Goal: Task Accomplishment & Management: Use online tool/utility

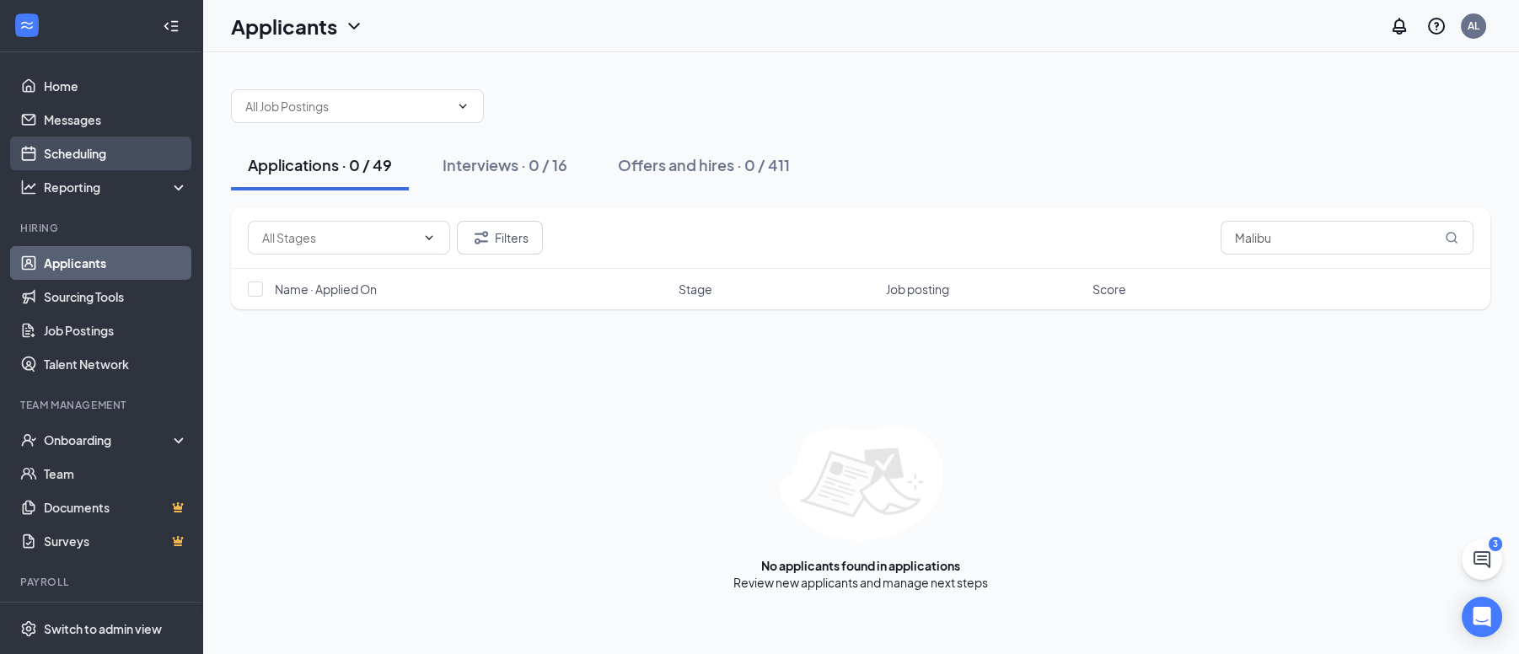
click at [99, 152] on link "Scheduling" at bounding box center [116, 154] width 144 height 34
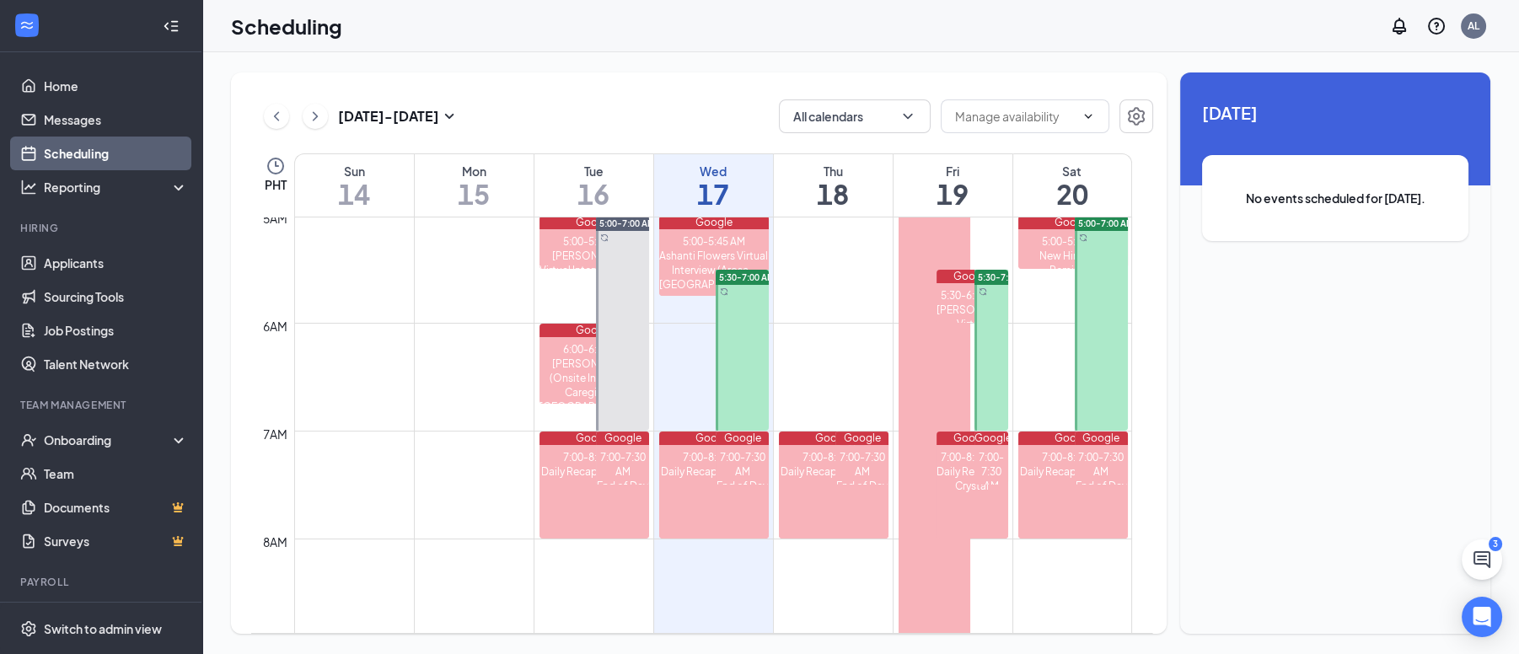
scroll to position [449, 0]
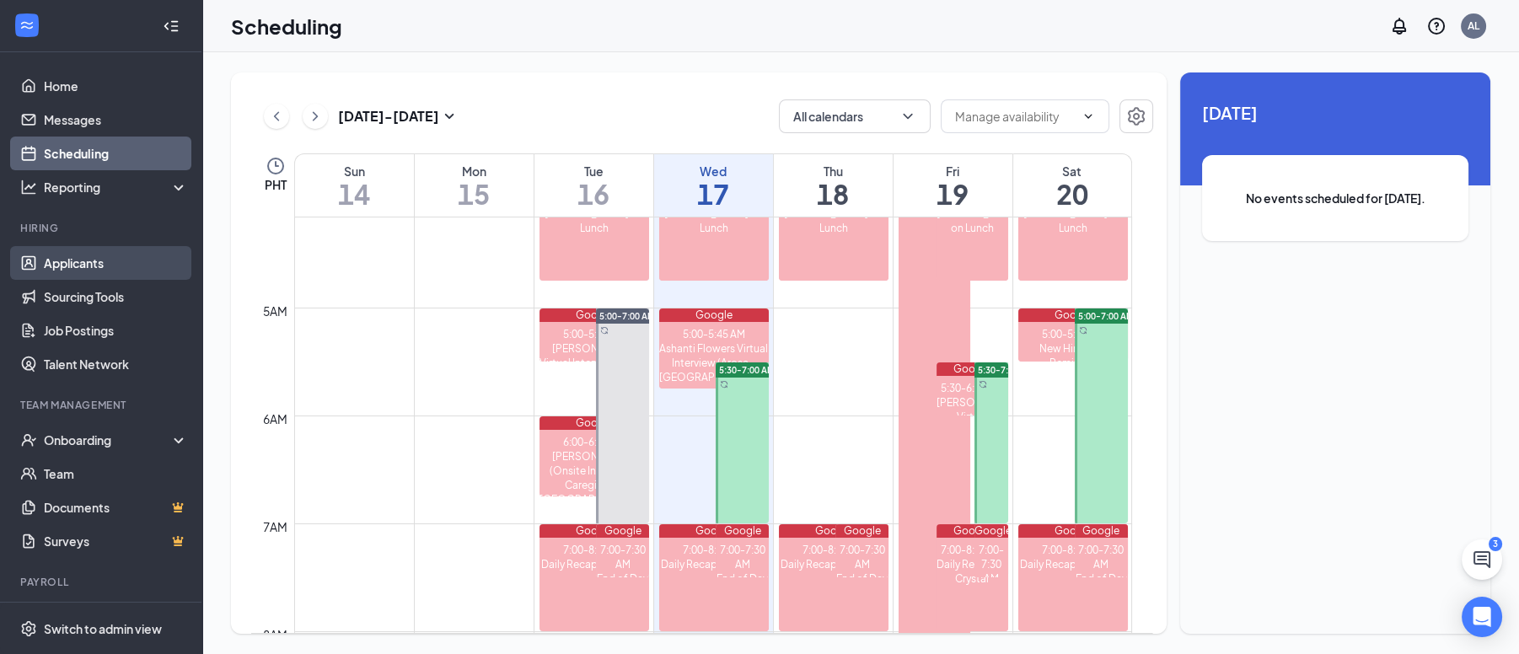
click at [76, 271] on link "Applicants" at bounding box center [116, 263] width 144 height 34
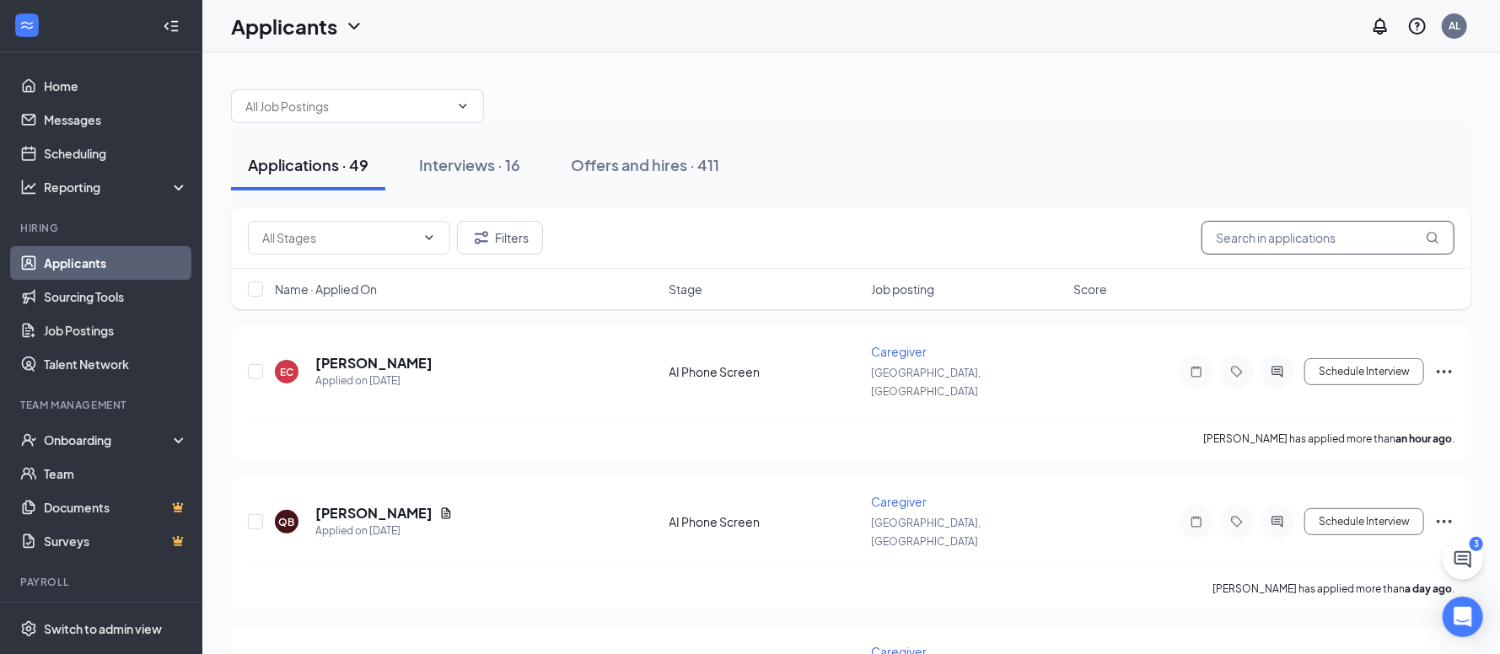
click at [875, 237] on input "text" at bounding box center [1327, 238] width 253 height 34
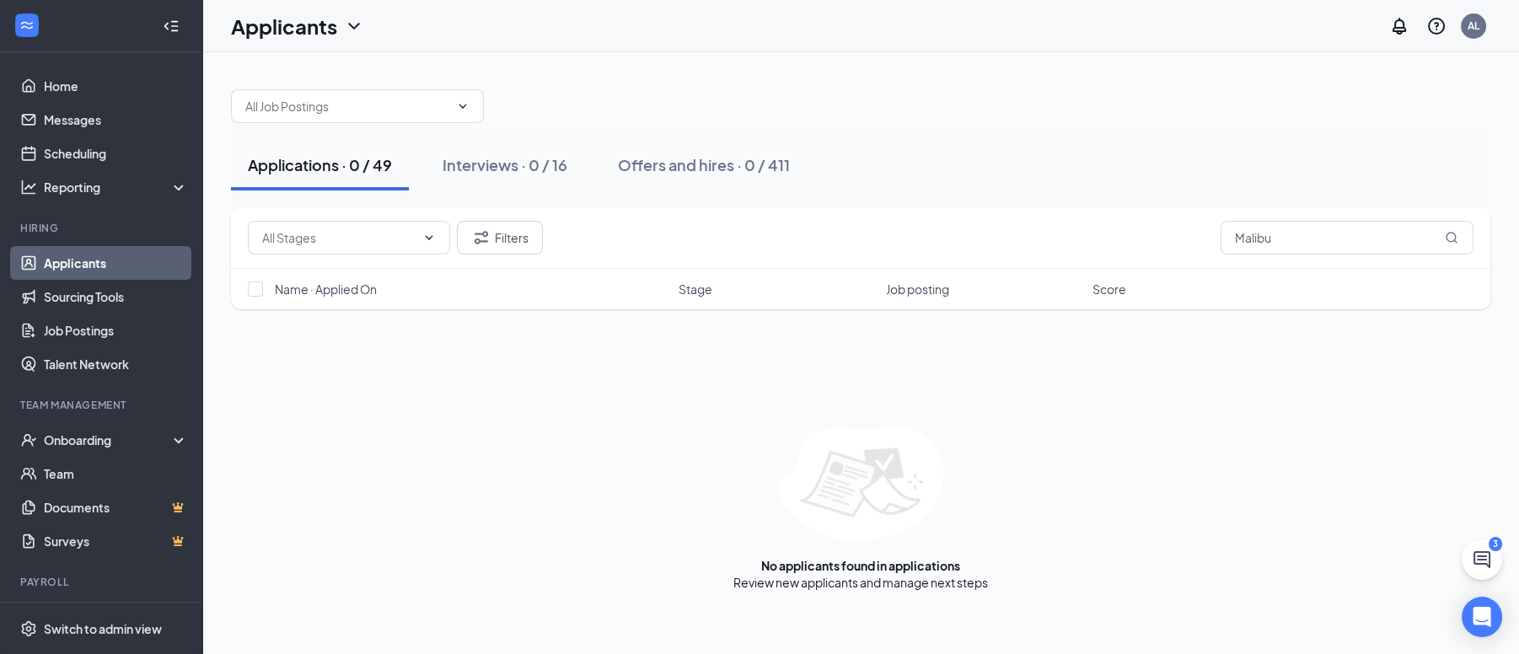
click at [77, 264] on link "Applicants" at bounding box center [116, 263] width 144 height 34
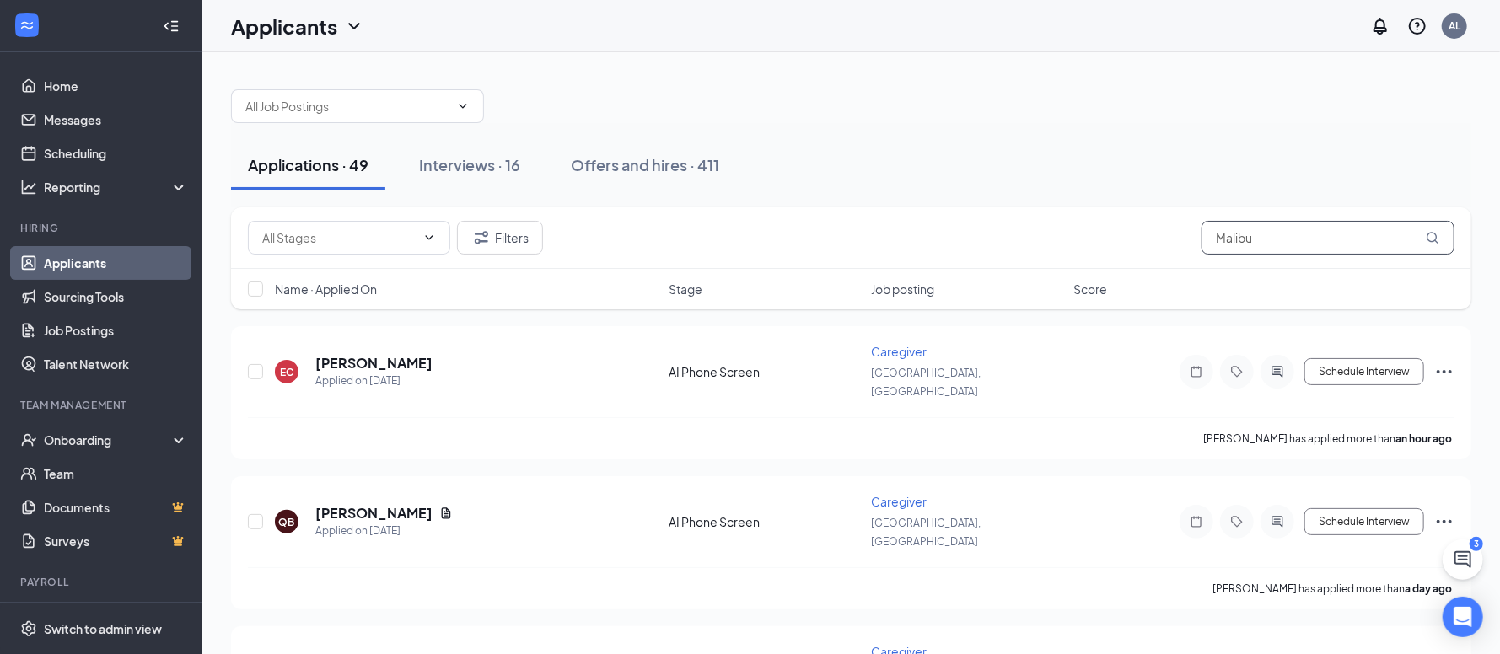
drag, startPoint x: 1288, startPoint y: 246, endPoint x: 1187, endPoint y: 243, distance: 101.2
click at [875, 247] on div "Filters Malibu" at bounding box center [851, 238] width 1207 height 34
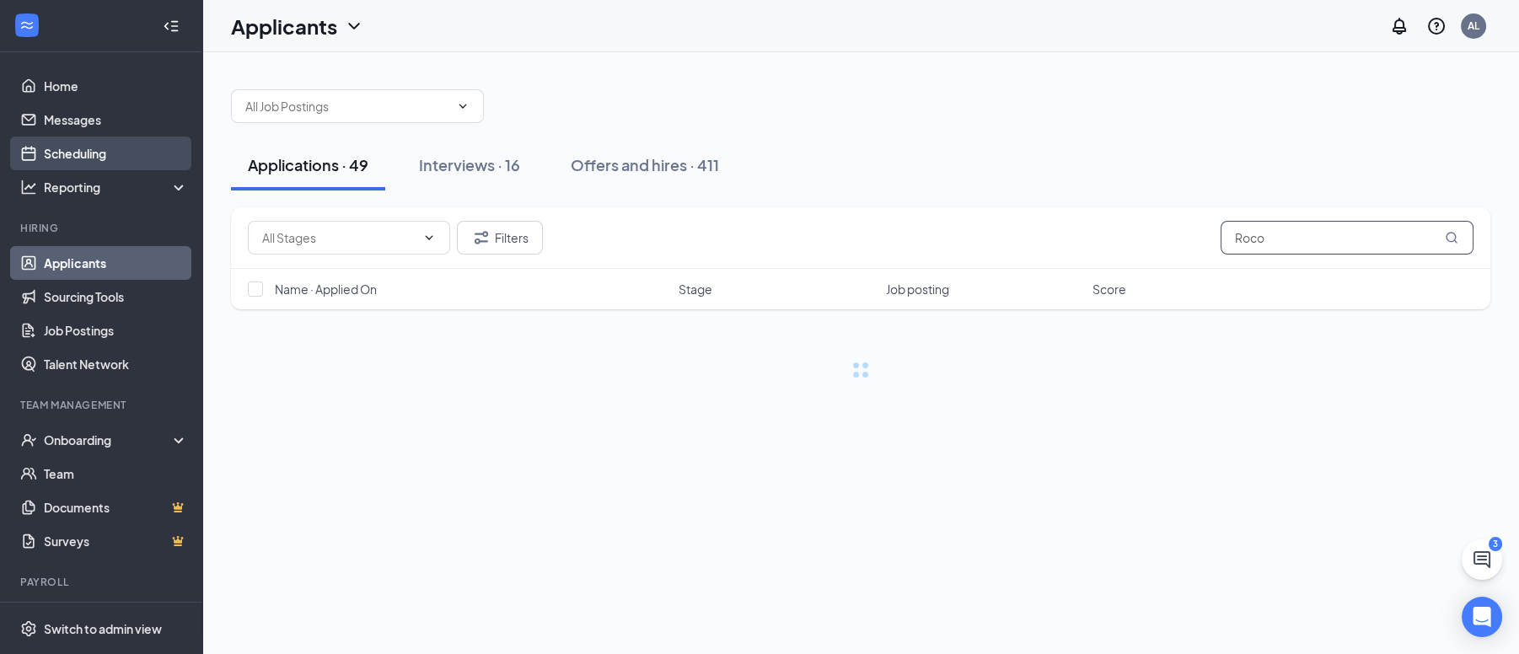
type input "Roco"
click at [89, 151] on link "Scheduling" at bounding box center [116, 154] width 144 height 34
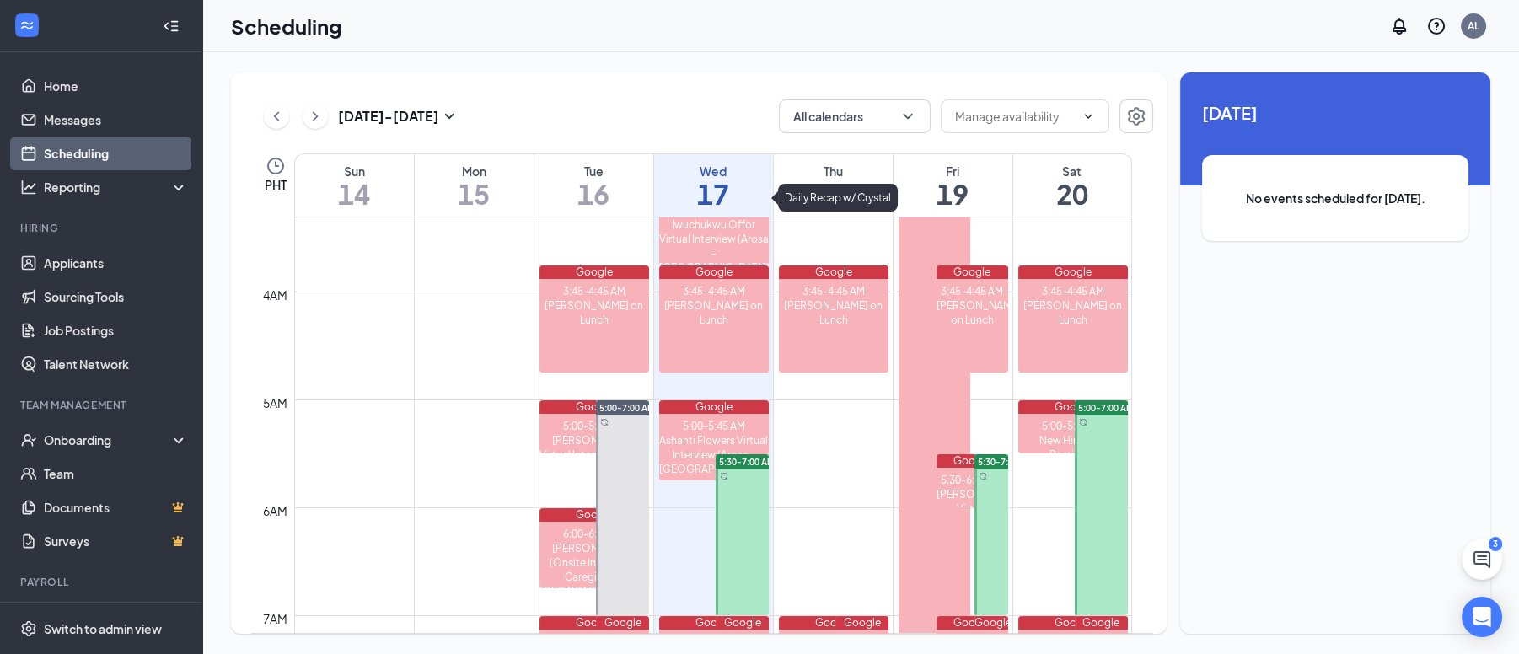
scroll to position [323, 0]
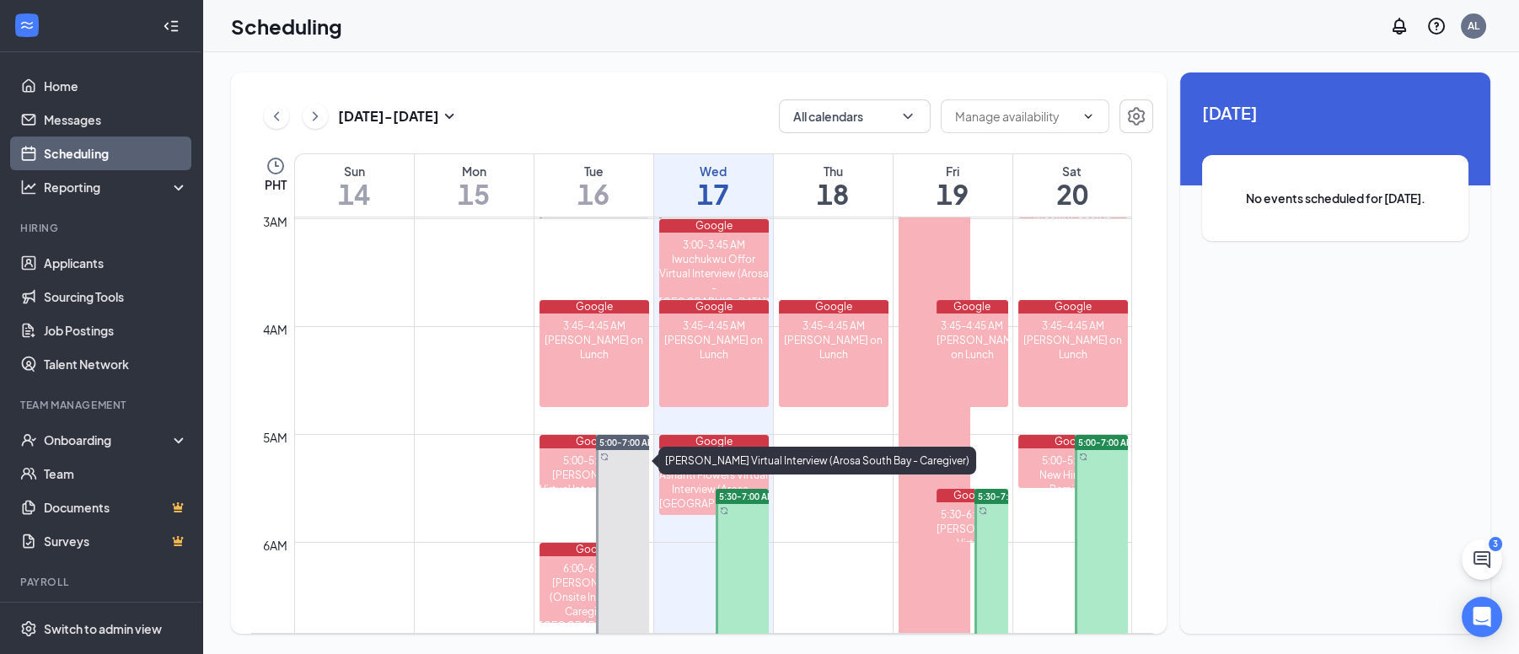
click at [565, 462] on div "5:00-5:30 AM" at bounding box center [595, 461] width 110 height 14
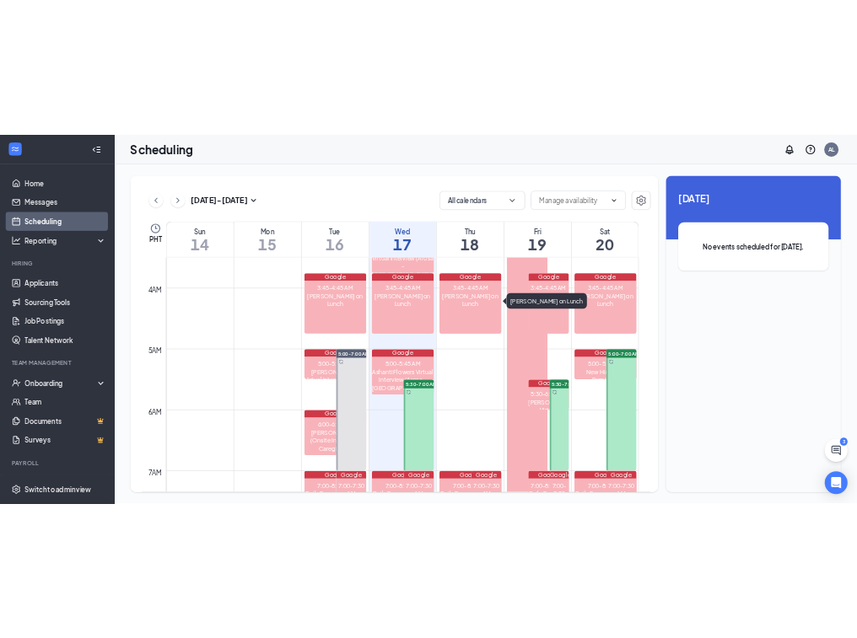
scroll to position [0, 0]
